Goal: Find specific page/section: Find specific page/section

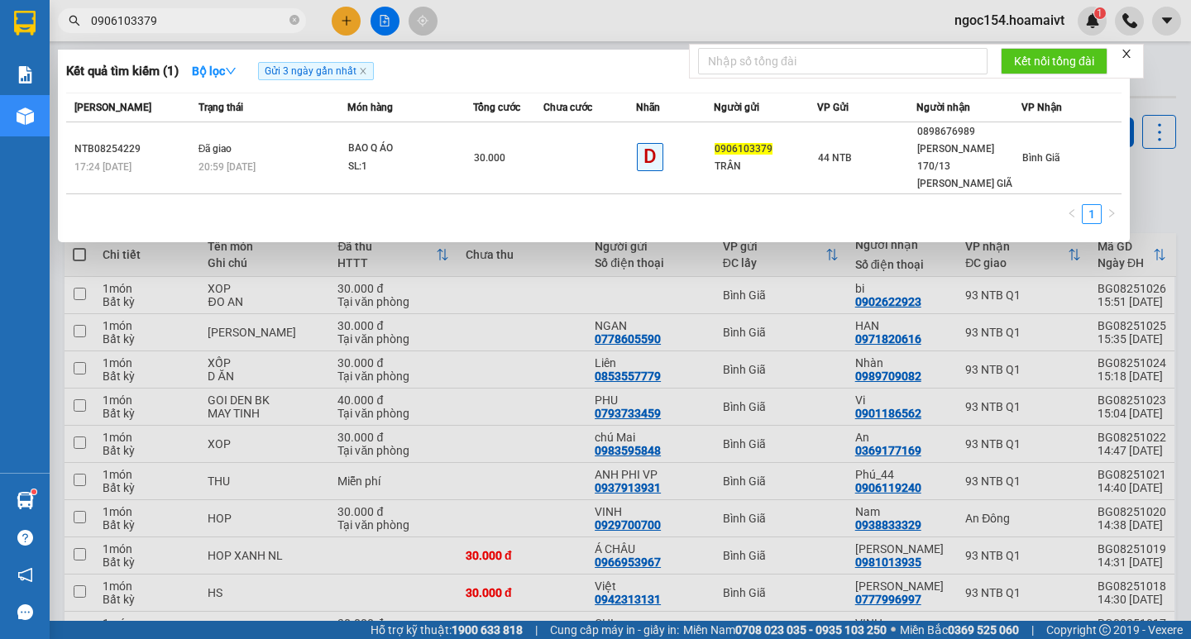
click at [161, 13] on input "0906103379" at bounding box center [188, 21] width 195 height 18
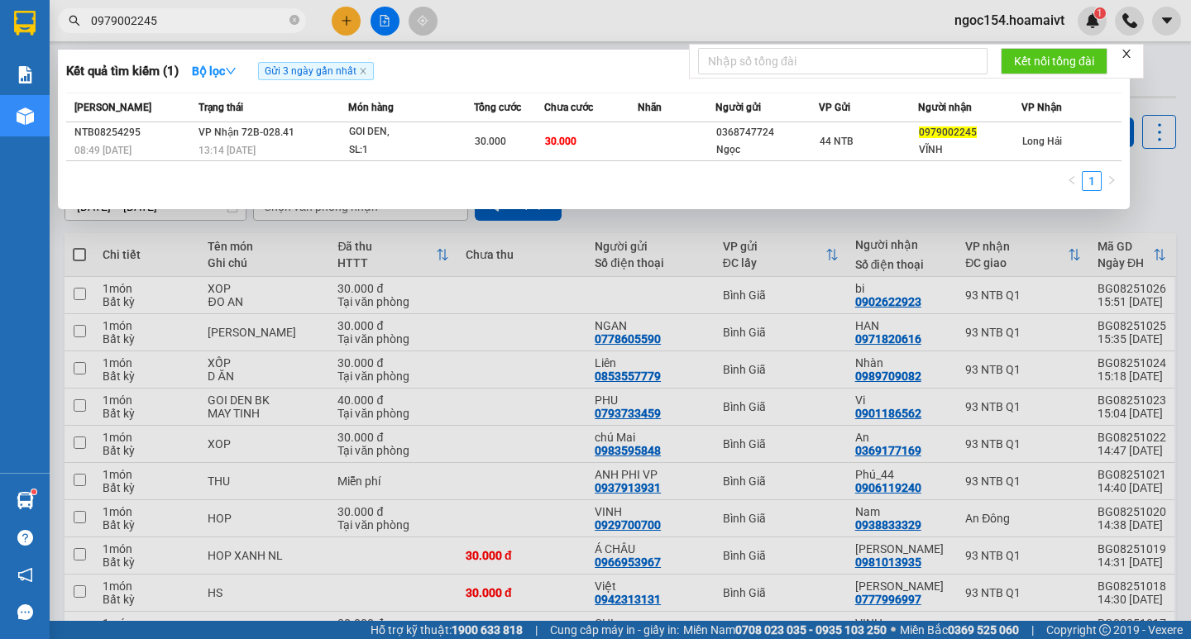
click at [133, 17] on input "0979002245" at bounding box center [188, 21] width 195 height 18
type input "0937895791"
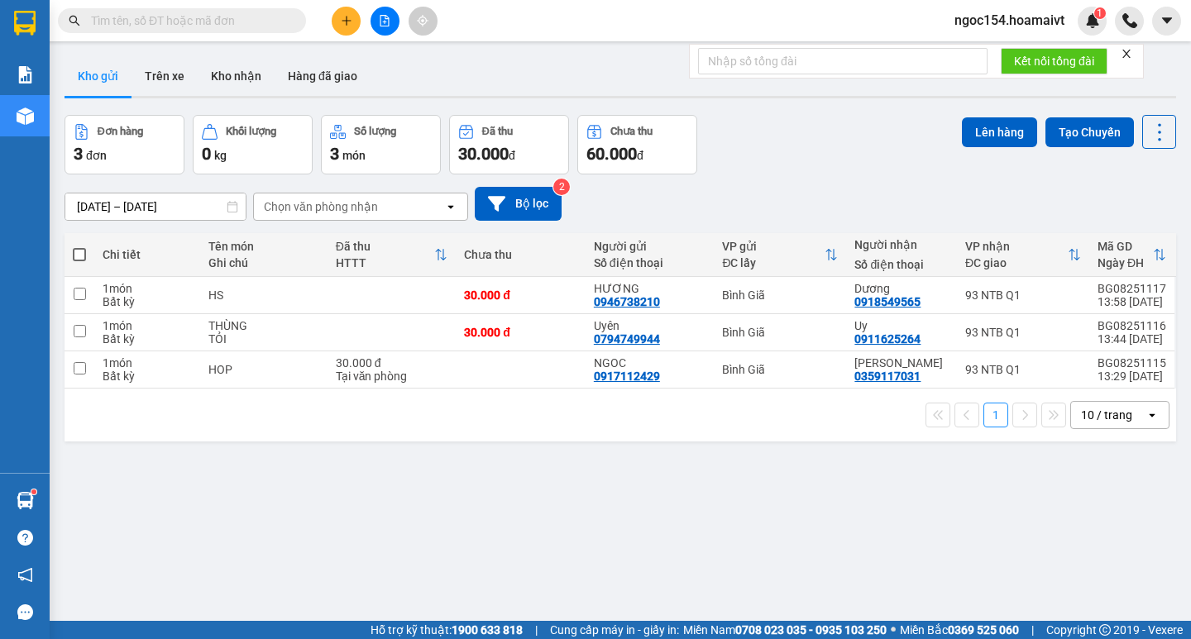
click at [161, 25] on input "text" at bounding box center [188, 21] width 195 height 18
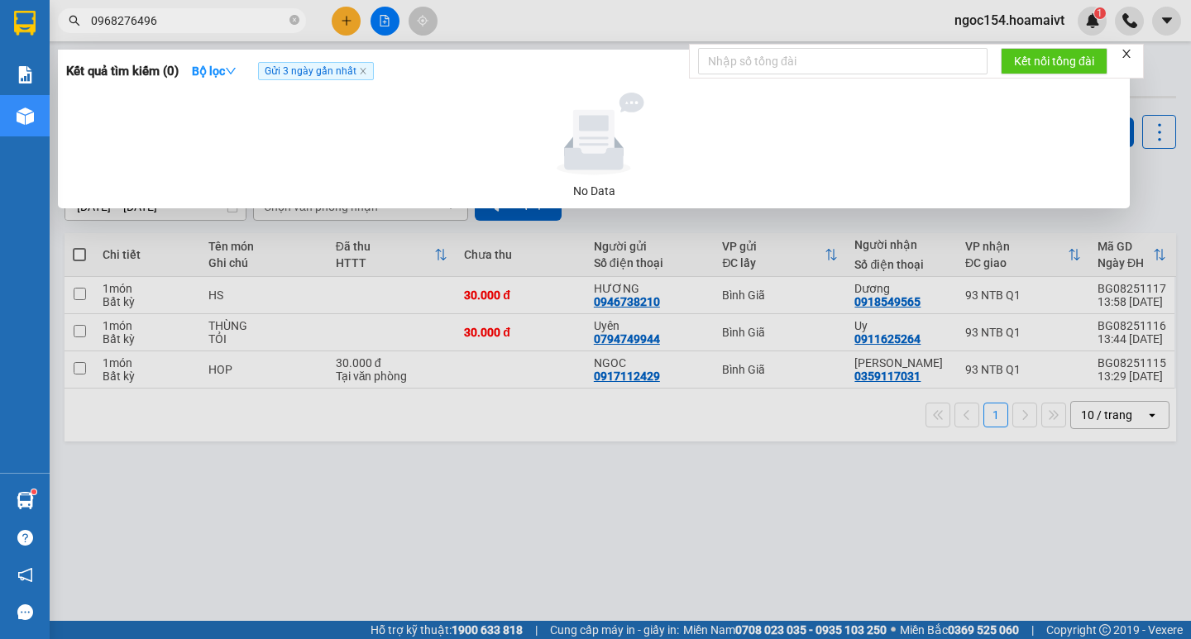
click at [161, 25] on input "0968276496" at bounding box center [188, 21] width 195 height 18
type input "0834840555"
click at [313, 80] on div "Kết quả tìm kiếm ( 0 ) Bộ lọc Gửi 3 ngày gần nhất" at bounding box center [593, 71] width 1055 height 26
click at [356, 75] on span "Gửi 3 ngày gần nhất" at bounding box center [316, 71] width 116 height 18
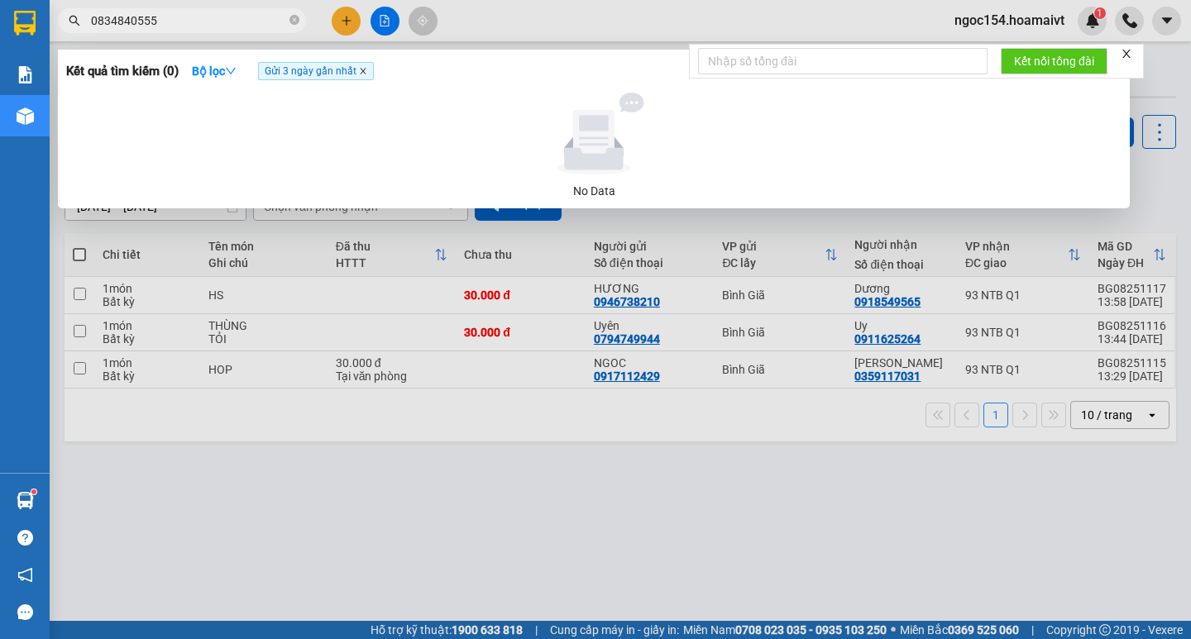
click at [367, 72] on icon "close" at bounding box center [363, 71] width 8 height 8
